Goal: Complete application form

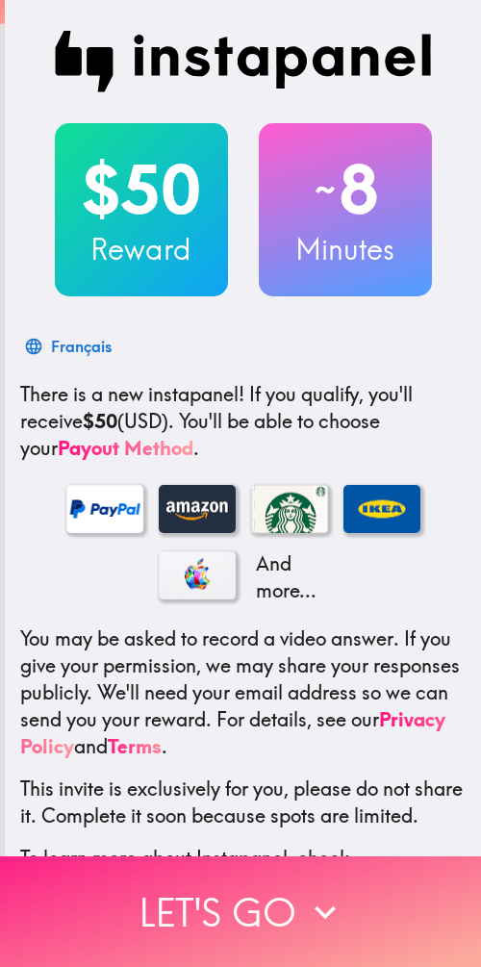
click at [304, 891] on icon "button" at bounding box center [325, 912] width 42 height 42
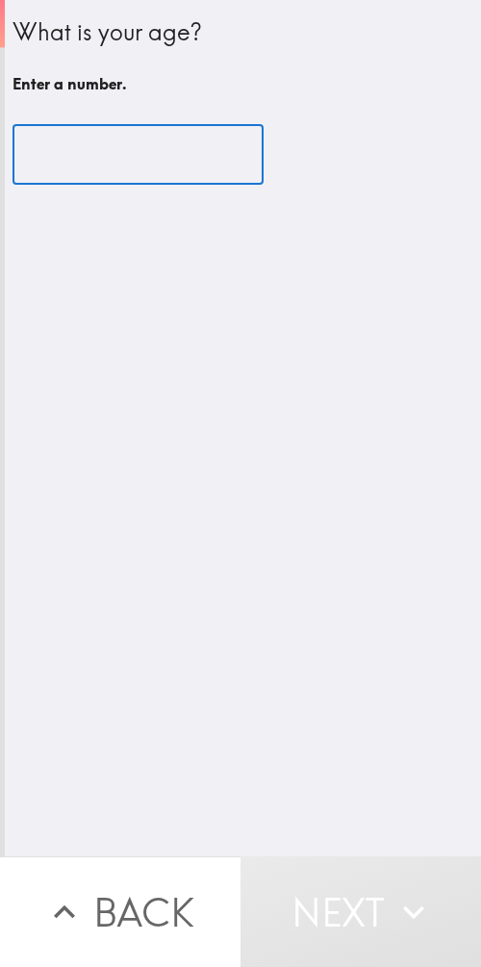
click at [164, 155] on input "number" at bounding box center [138, 155] width 251 height 60
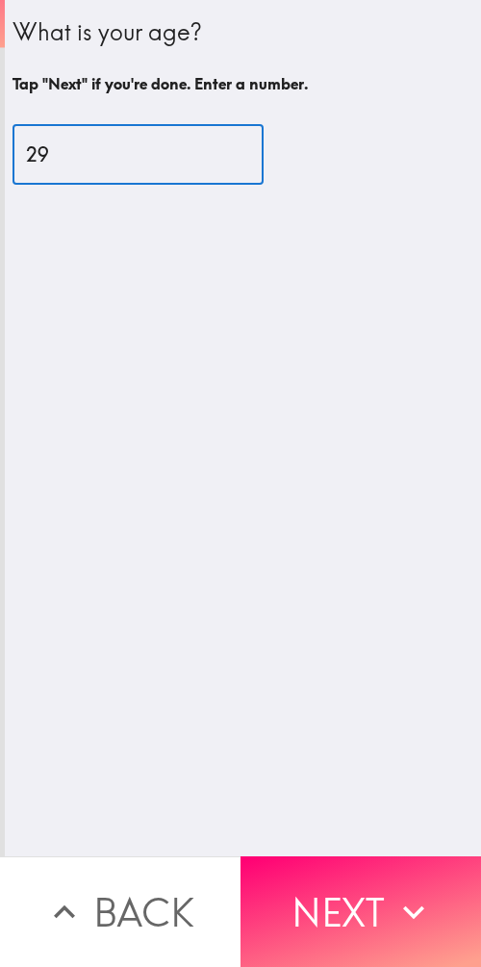
type input "29"
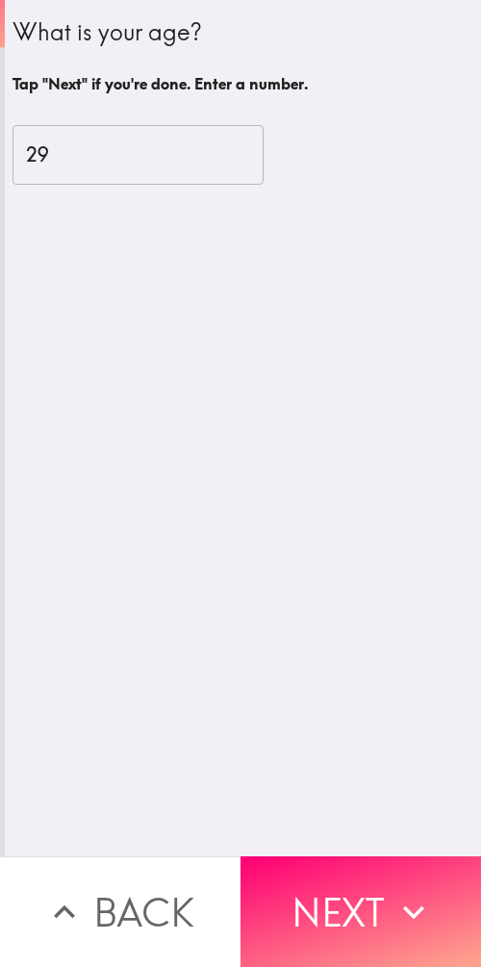
drag, startPoint x: 392, startPoint y: 869, endPoint x: 390, endPoint y: 860, distance: 10.0
click at [392, 869] on button "Next" at bounding box center [360, 911] width 240 height 111
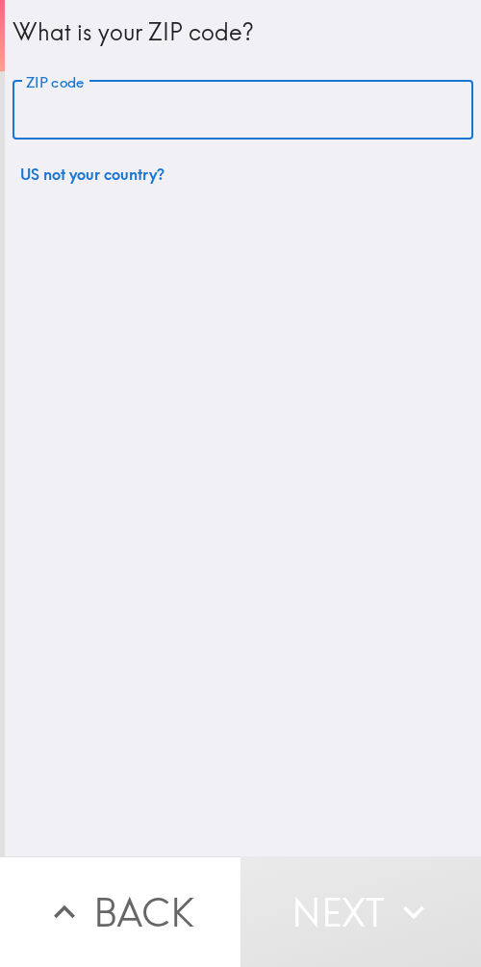
click at [136, 120] on input "ZIP code" at bounding box center [243, 111] width 461 height 60
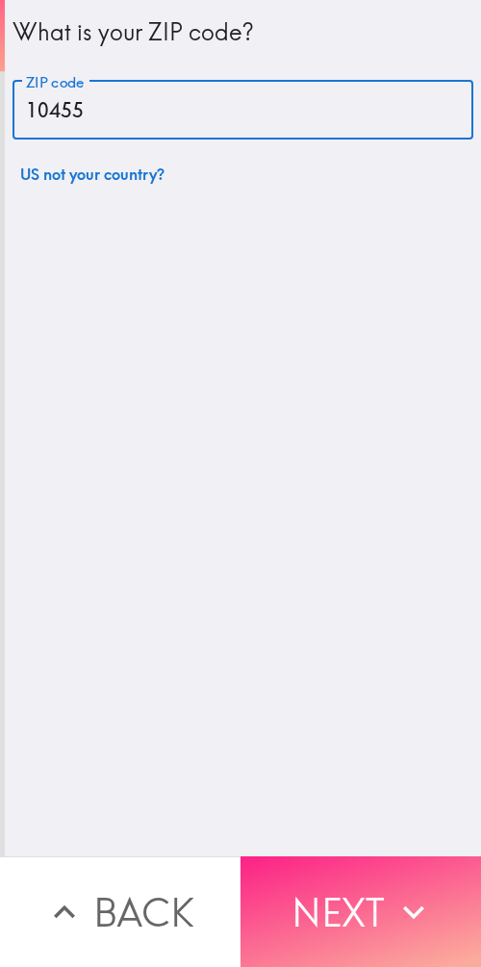
type input "10455"
click at [365, 895] on button "Next" at bounding box center [360, 911] width 240 height 111
